Goal: Check status: Check status

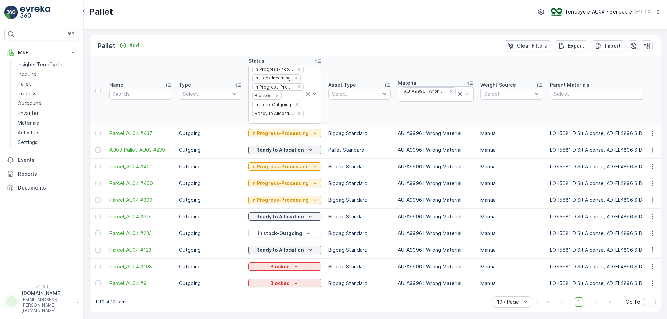
scroll to position [0, 21830]
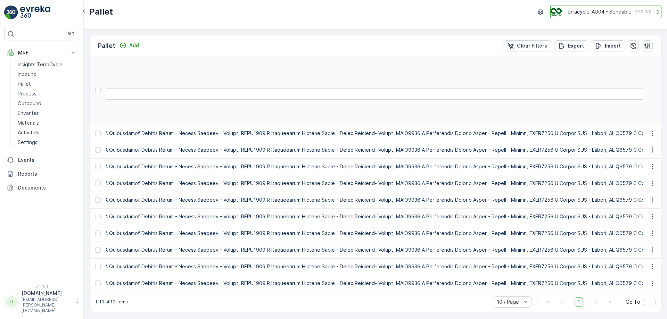
click at [591, 7] on button "Terracycle-AU04 - Sendable ( +10:00 )" at bounding box center [605, 12] width 111 height 13
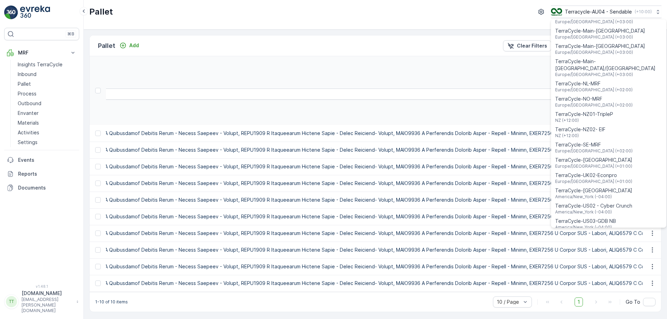
scroll to position [271, 0]
click at [599, 119] on span "NZ (+12:00)" at bounding box center [584, 122] width 58 height 6
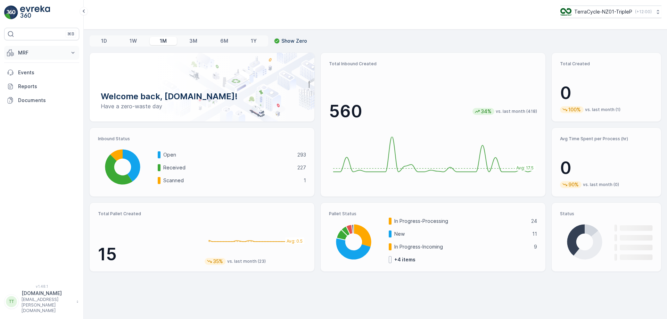
click at [56, 51] on p "MRF" at bounding box center [41, 52] width 47 height 7
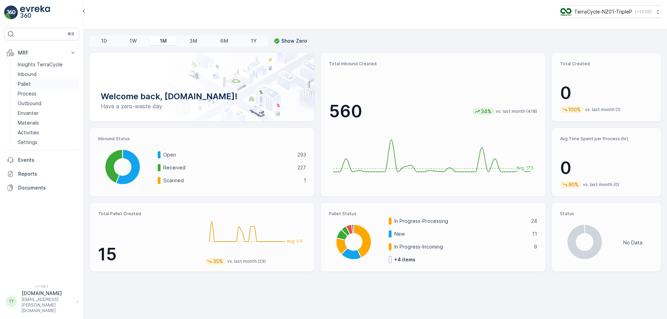
click at [35, 83] on link "Pallet" at bounding box center [47, 84] width 64 height 10
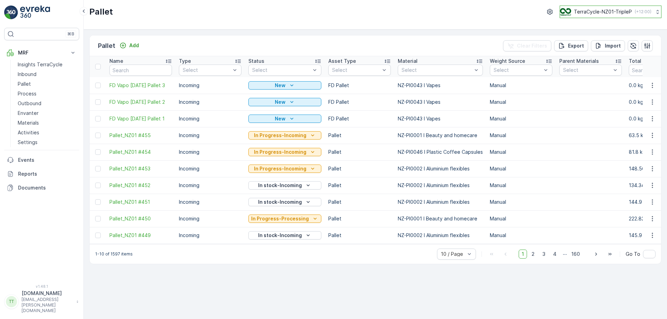
click at [611, 9] on p "TerraCycle-NZ01-TripleP" at bounding box center [603, 11] width 58 height 7
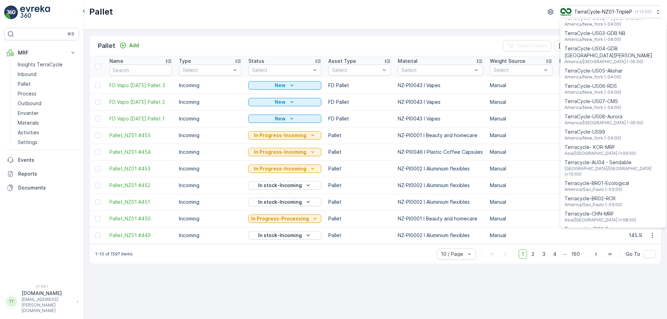
scroll to position [499, 0]
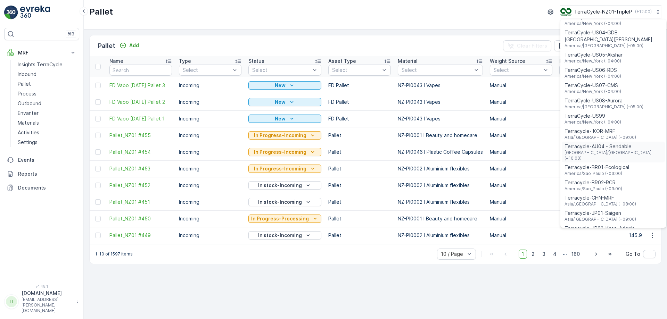
click at [591, 143] on span "Terracycle-AU04 - Sendable" at bounding box center [613, 146] width 98 height 7
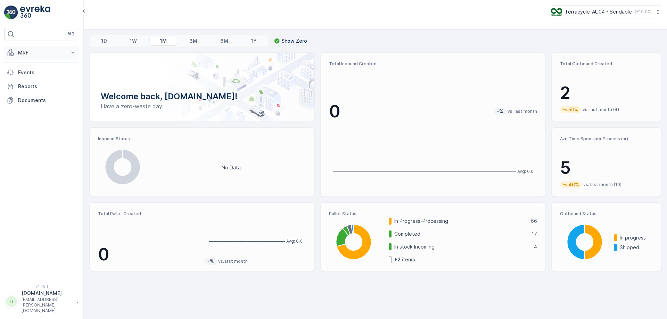
click at [33, 49] on button "MRF" at bounding box center [41, 53] width 75 height 14
click at [31, 92] on p "Process" at bounding box center [27, 93] width 19 height 7
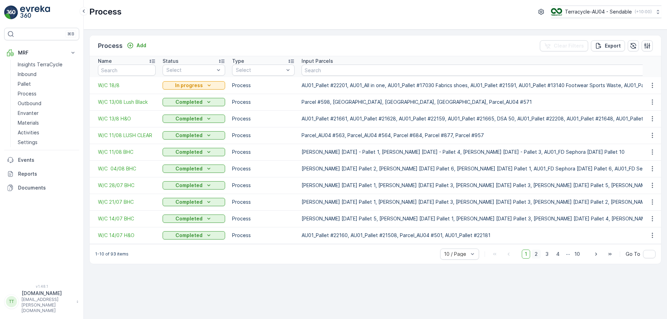
click at [538, 257] on span "2" at bounding box center [535, 254] width 9 height 9
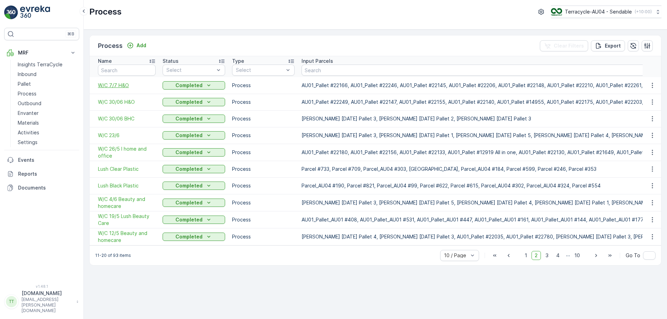
click at [122, 88] on span "W/C 7/7 H&O" at bounding box center [127, 85] width 58 height 7
click at [528, 259] on span "1" at bounding box center [526, 255] width 8 height 9
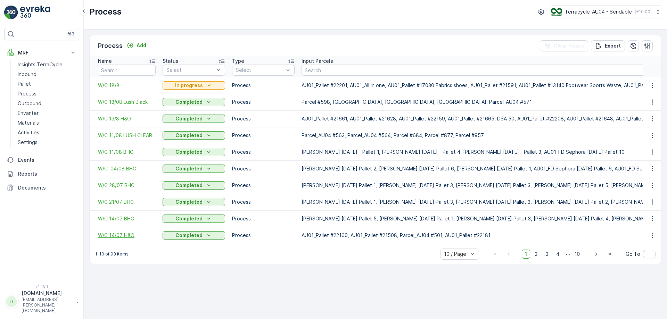
click at [118, 236] on span "W/C 14/07 H&O" at bounding box center [127, 235] width 58 height 7
click at [126, 221] on span "W/C 14/07 BHC" at bounding box center [127, 218] width 58 height 7
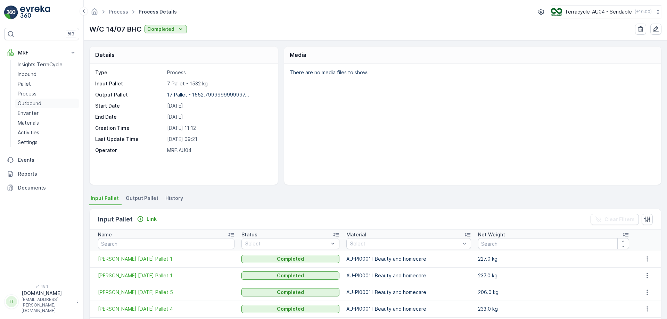
click at [45, 104] on link "Outbound" at bounding box center [47, 104] width 64 height 10
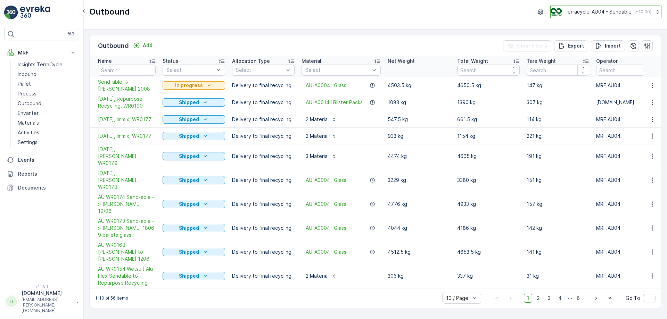
click at [615, 14] on p "Terracycle-AU04 - Sendable" at bounding box center [597, 11] width 67 height 7
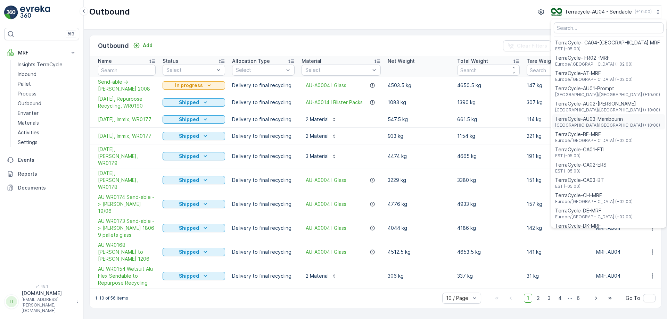
click at [589, 123] on span "Australia/Melbourne (+10:00)" at bounding box center [607, 126] width 105 height 6
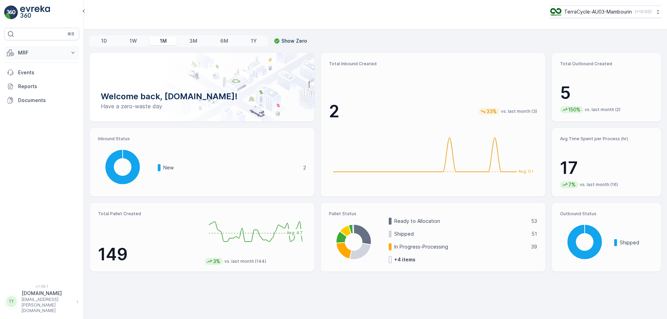
click at [56, 52] on p "MRF" at bounding box center [41, 52] width 47 height 7
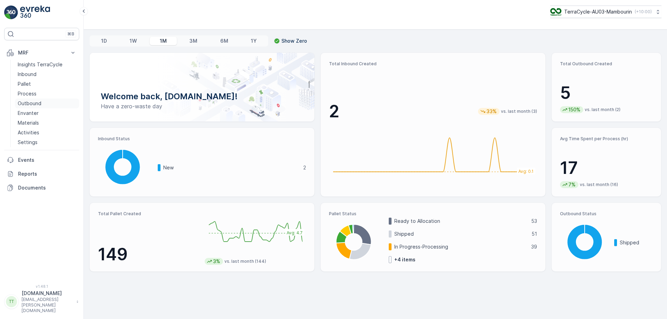
click at [35, 102] on p "Outbound" at bounding box center [30, 103] width 24 height 7
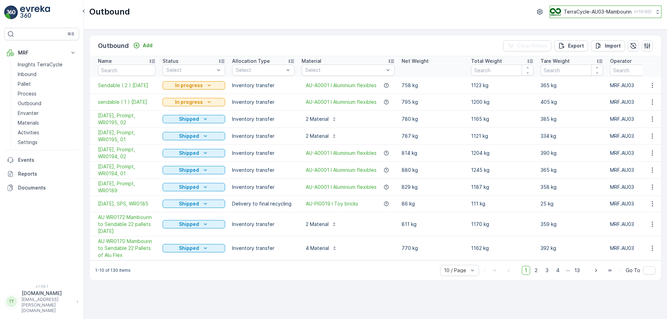
click at [590, 13] on p "TerraCycle-AU03-Mambourin" at bounding box center [598, 11] width 68 height 7
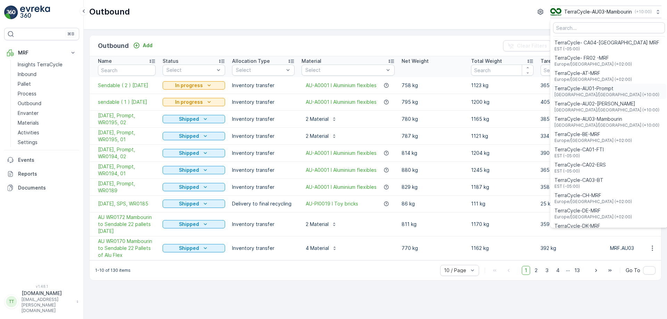
click at [591, 86] on span "TerraCycle-AU01-Prompt" at bounding box center [606, 88] width 105 height 7
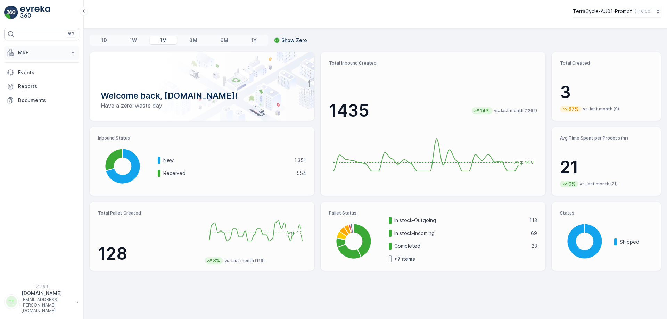
click at [66, 58] on button "MRF" at bounding box center [41, 53] width 75 height 14
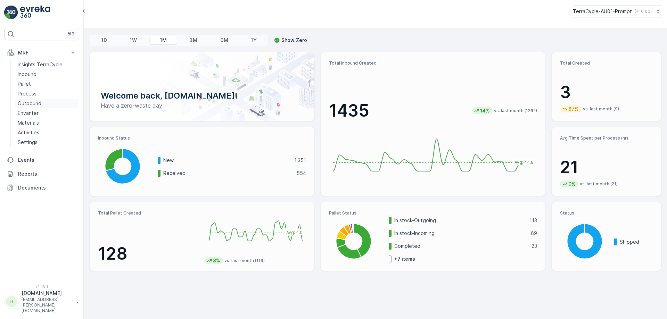
click at [39, 103] on p "Outbound" at bounding box center [30, 103] width 24 height 7
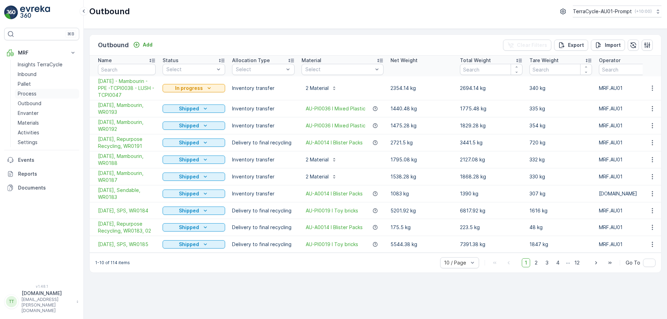
click at [31, 94] on p "Process" at bounding box center [27, 93] width 19 height 7
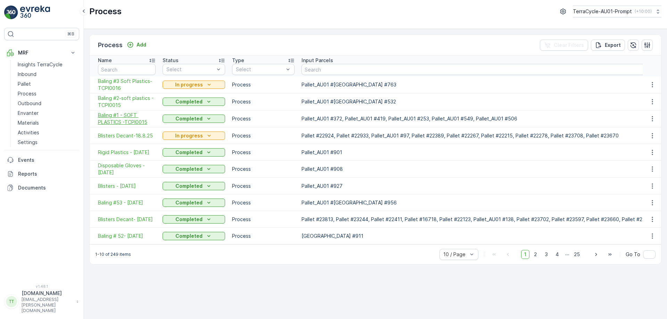
click at [123, 120] on span "Baling #1 - SOFT PLASTICS -TCPI0015" at bounding box center [127, 119] width 58 height 14
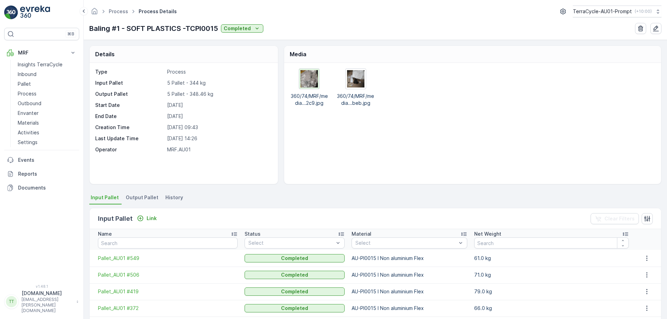
click at [309, 73] on img at bounding box center [308, 78] width 17 height 17
click at [356, 78] on img at bounding box center [355, 78] width 17 height 17
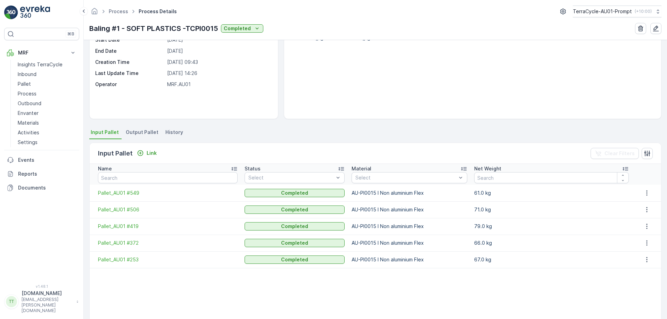
scroll to position [67, 0]
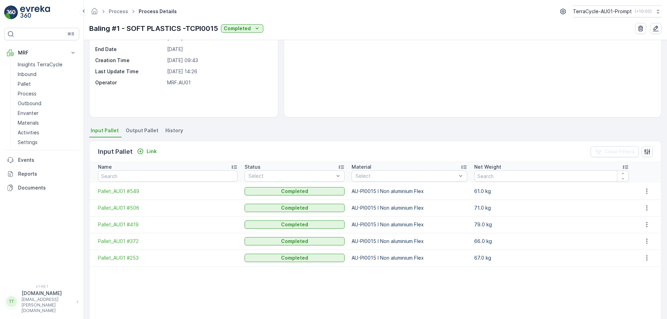
click at [130, 130] on span "Output Pallet" at bounding box center [142, 130] width 33 height 7
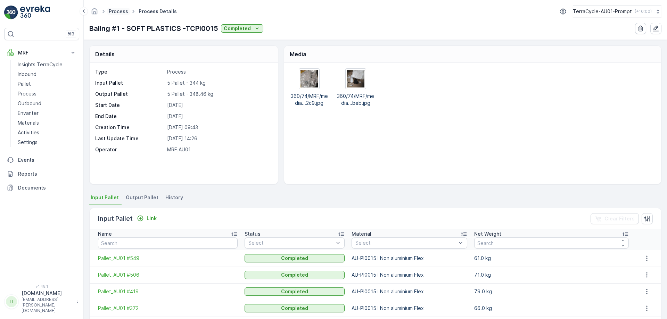
click at [115, 14] on link "Process" at bounding box center [118, 11] width 19 height 6
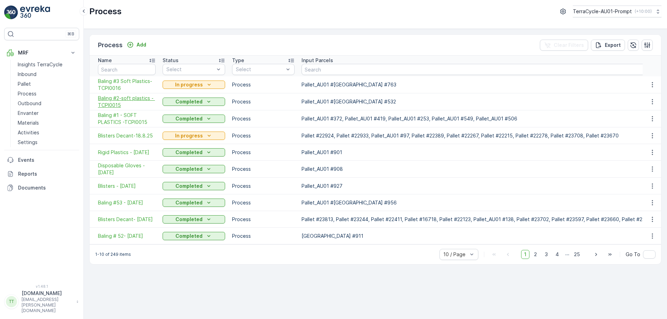
click at [120, 101] on span "Baling #2-soft plastics - TCPI0015" at bounding box center [127, 102] width 58 height 14
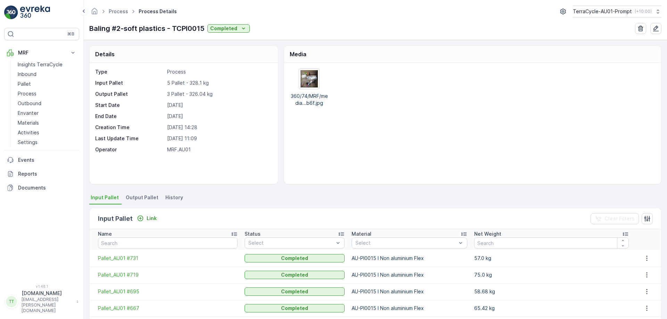
click at [139, 196] on span "Output Pallet" at bounding box center [142, 197] width 33 height 7
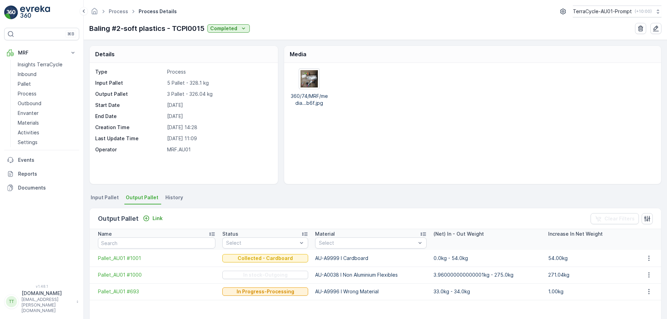
click at [98, 197] on span "Input Pallet" at bounding box center [105, 197] width 28 height 7
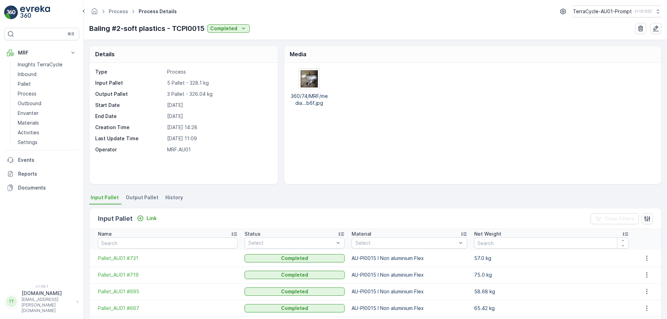
click at [141, 198] on span "Output Pallet" at bounding box center [142, 197] width 33 height 7
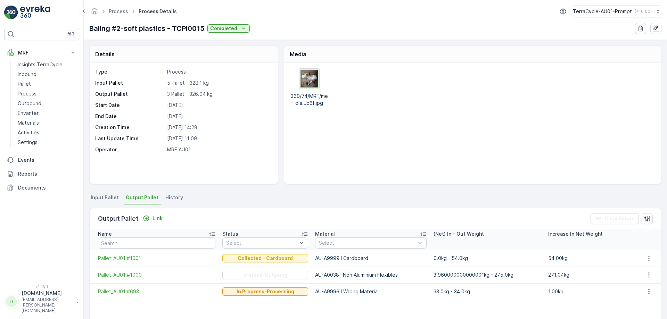
click at [311, 84] on img at bounding box center [308, 78] width 17 height 17
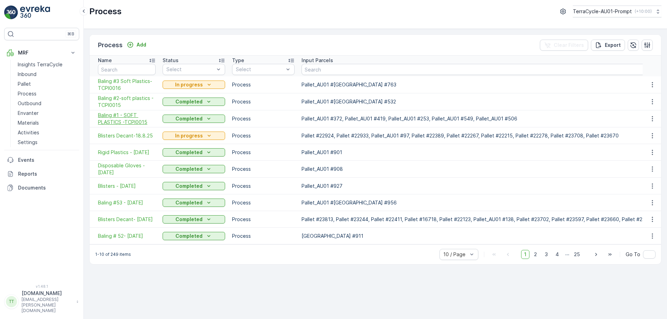
click at [122, 117] on span "Baling #1 - SOFT PLASTICS -TCPI0015" at bounding box center [127, 119] width 58 height 14
click at [120, 103] on span "Baling #2-soft plastics - TCPI0015" at bounding box center [127, 102] width 58 height 14
click at [113, 84] on span "Baling #3 Soft Plastics-TCPI0016" at bounding box center [127, 85] width 58 height 14
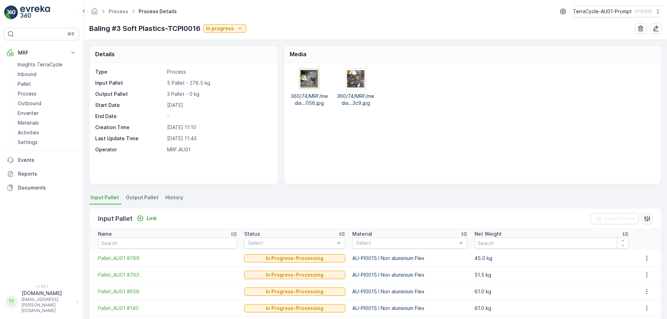
click at [309, 79] on img at bounding box center [308, 78] width 17 height 17
click at [358, 86] on img at bounding box center [355, 78] width 17 height 17
click at [100, 197] on span "Input Pallet" at bounding box center [105, 197] width 28 height 7
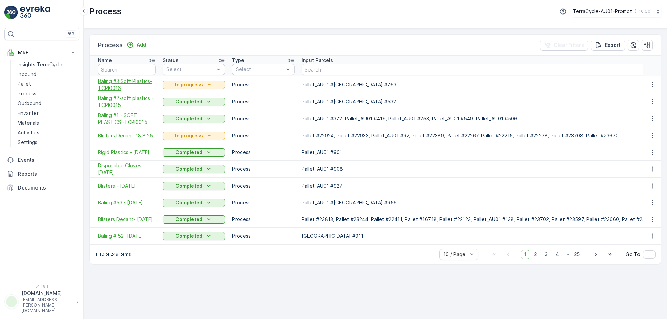
click at [139, 81] on span "Baling #3 Soft Plastics-TCPI0016" at bounding box center [127, 85] width 58 height 14
click at [46, 86] on link "Pallet" at bounding box center [47, 84] width 64 height 10
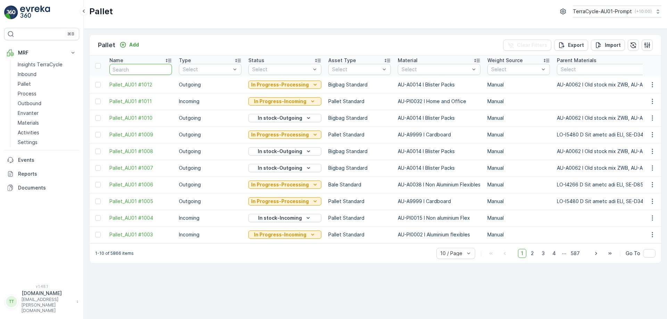
click at [123, 69] on input "text" at bounding box center [140, 69] width 63 height 11
type input "21981"
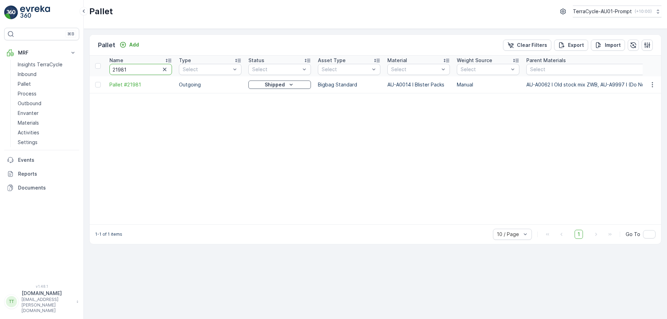
click at [121, 68] on input "21981" at bounding box center [140, 69] width 63 height 11
type input "22614"
click at [120, 66] on input "22614" at bounding box center [140, 69] width 63 height 11
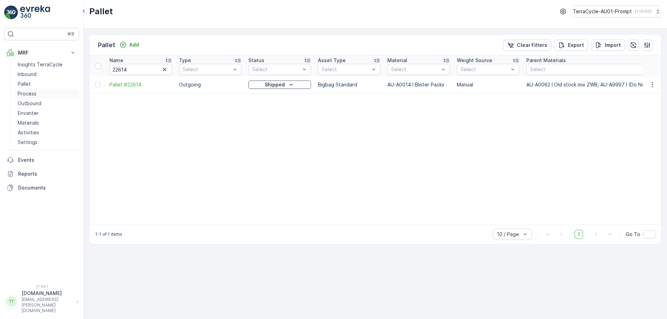
click at [36, 93] on p "Process" at bounding box center [27, 93] width 19 height 7
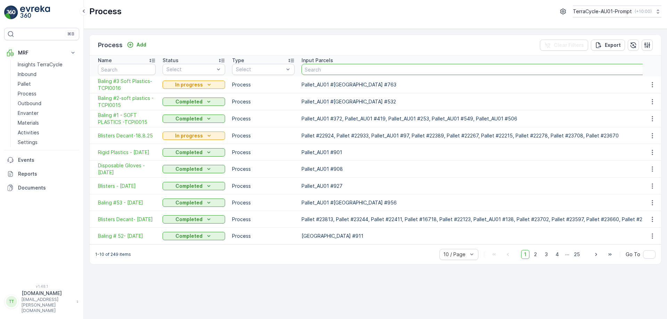
click at [326, 68] on input "text" at bounding box center [477, 69] width 353 height 11
paste input "22614"
type input "22614"
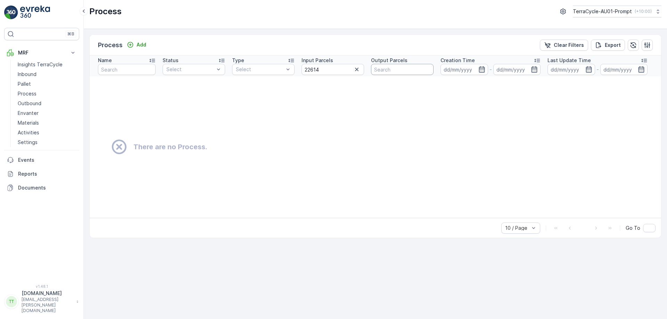
click at [386, 69] on input "text" at bounding box center [402, 69] width 63 height 11
paste input "22614"
type input "22614"
click at [356, 69] on icon "button" at bounding box center [356, 69] width 3 height 3
click at [401, 69] on input "22614" at bounding box center [402, 69] width 63 height 11
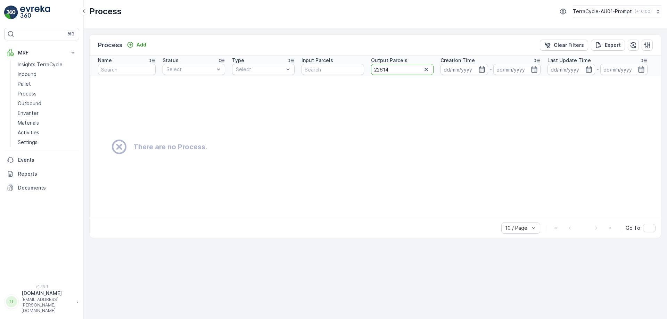
click at [401, 69] on input "22614" at bounding box center [402, 69] width 63 height 11
type input "21981"
